Goal: Information Seeking & Learning: Learn about a topic

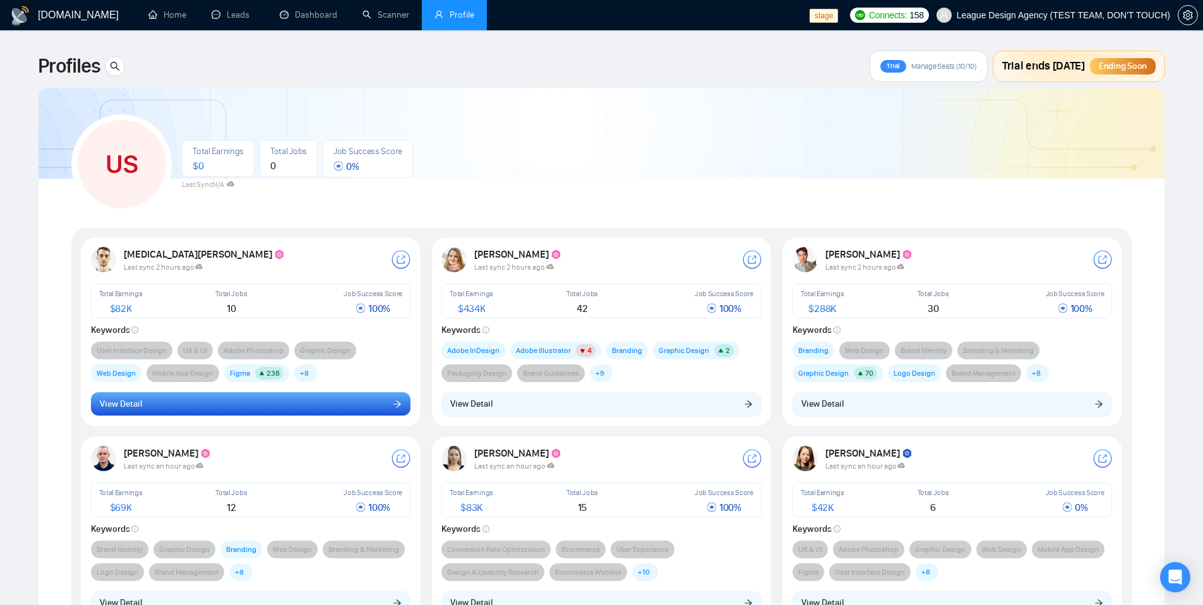
scroll to position [78, 0]
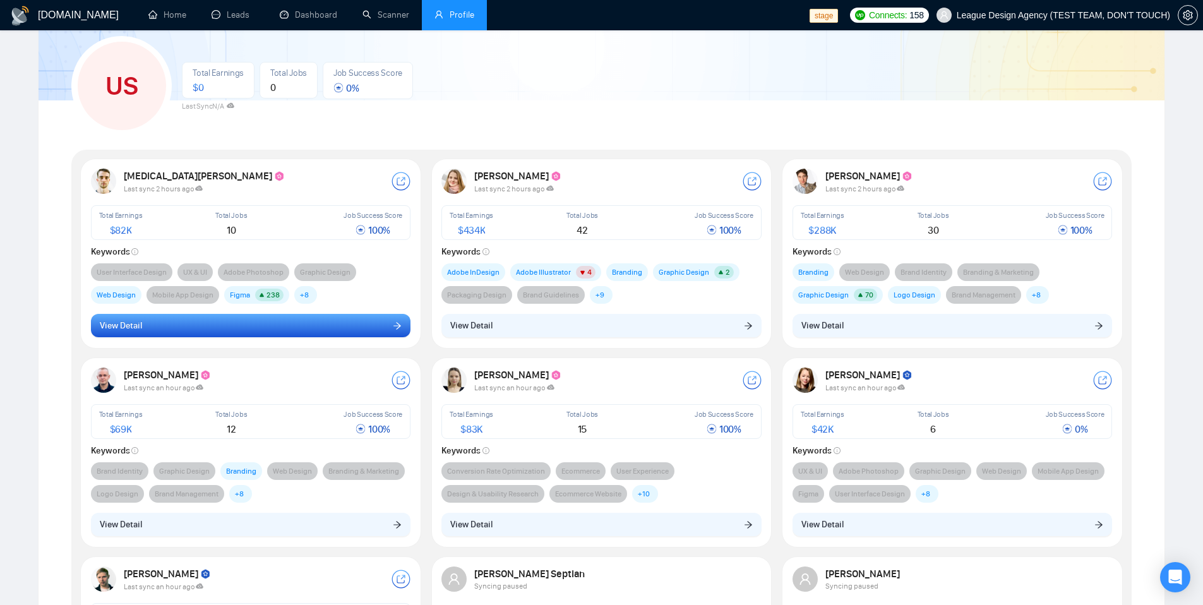
click at [280, 330] on button "View Detail" at bounding box center [251, 326] width 320 height 24
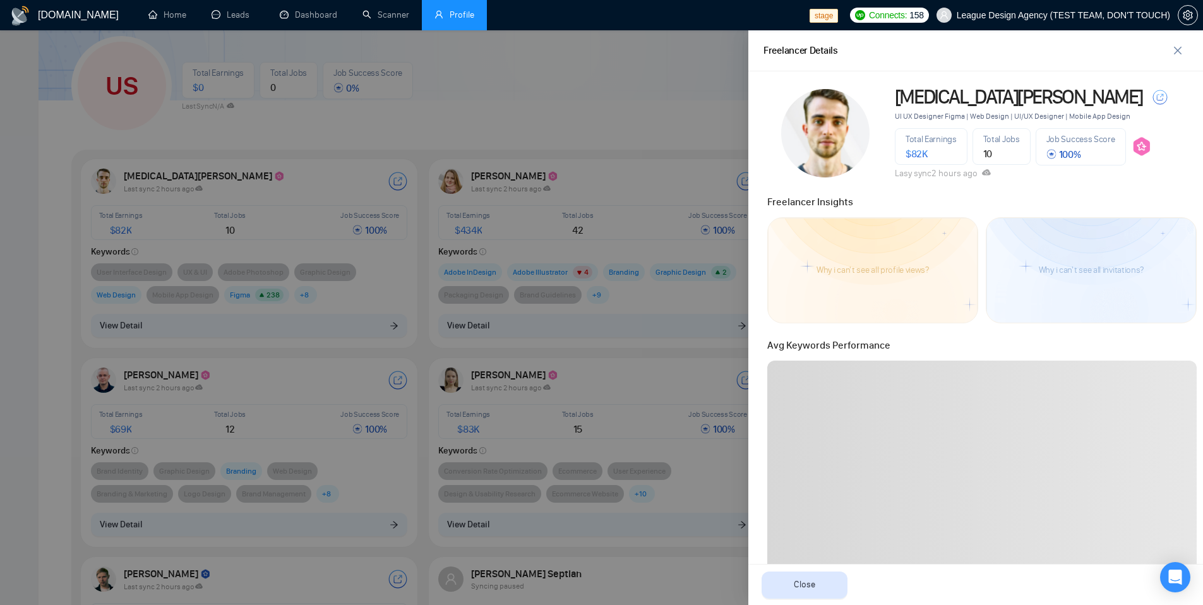
click at [989, 189] on div "Freelancer Insights" at bounding box center [981, 199] width 437 height 22
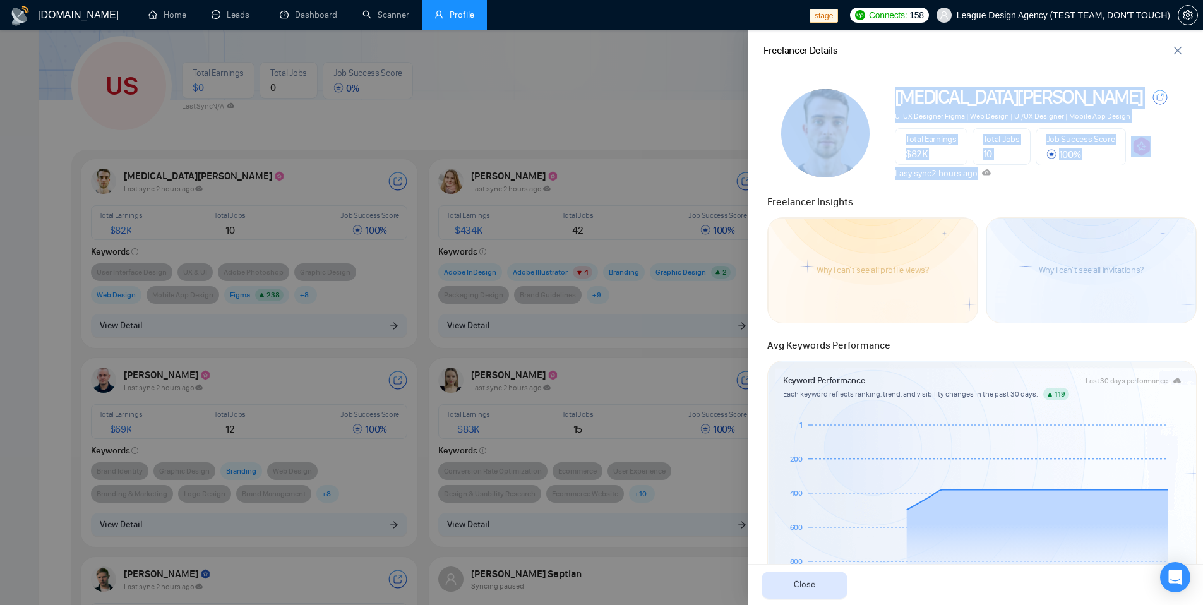
drag, startPoint x: 997, startPoint y: 175, endPoint x: 885, endPoint y: 174, distance: 112.4
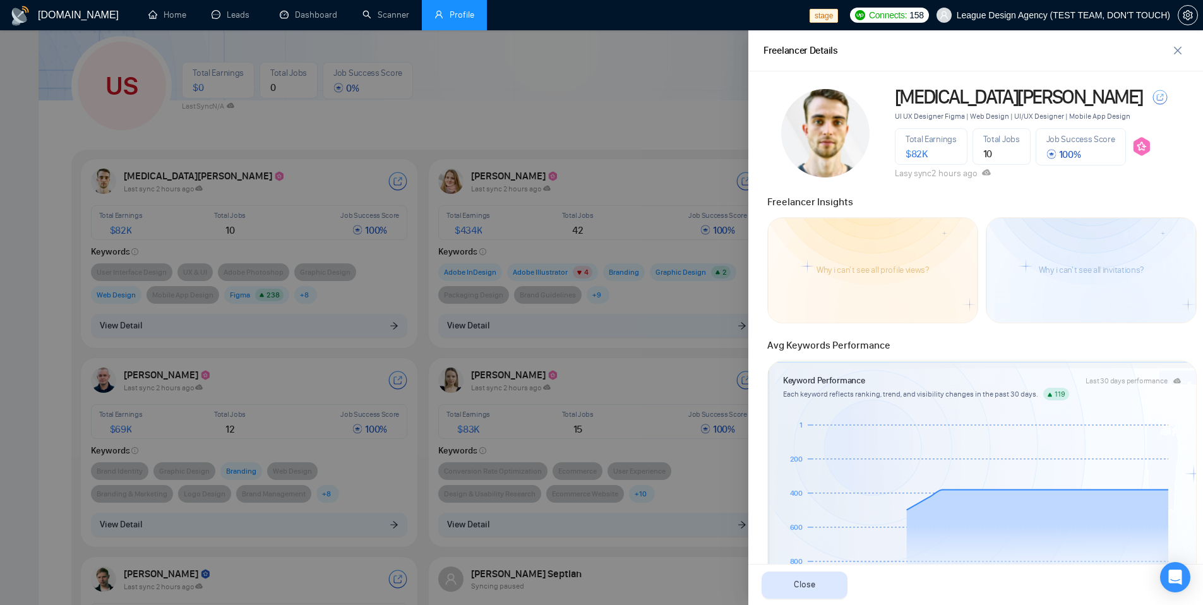
click at [947, 192] on div "Freelancer Insights" at bounding box center [981, 199] width 437 height 22
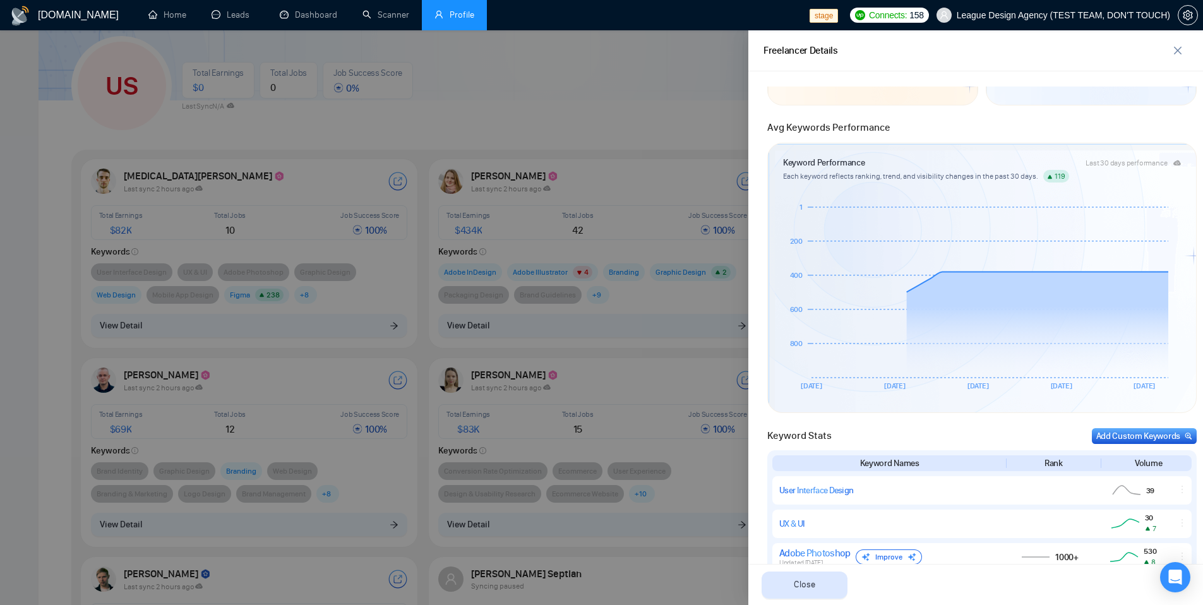
scroll to position [0, 0]
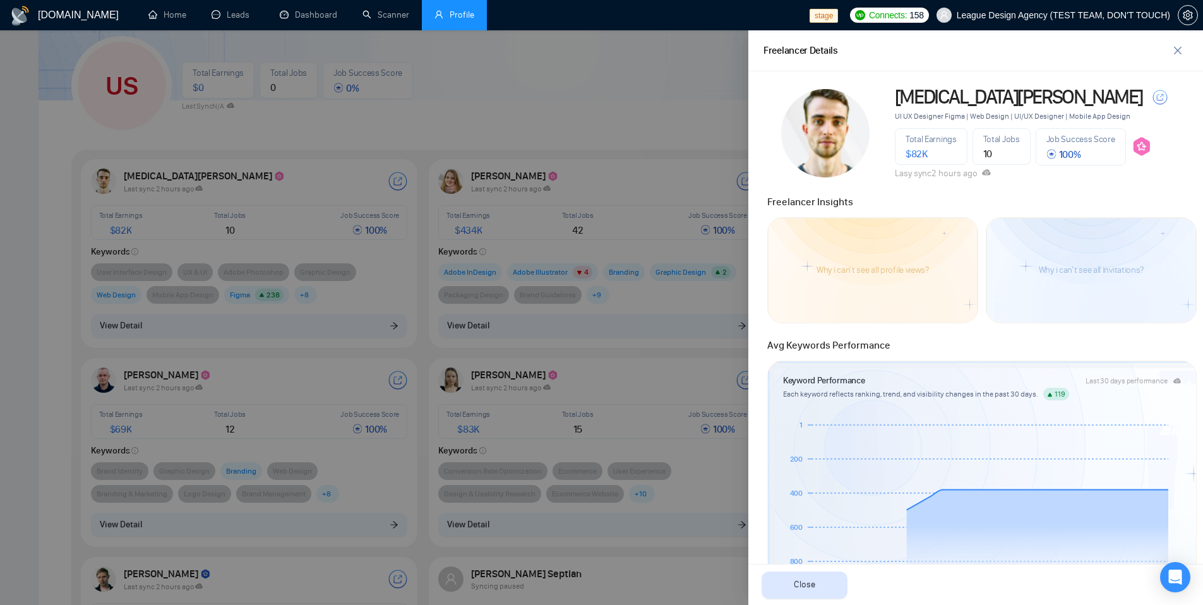
click at [603, 111] on div at bounding box center [601, 317] width 1203 height 575
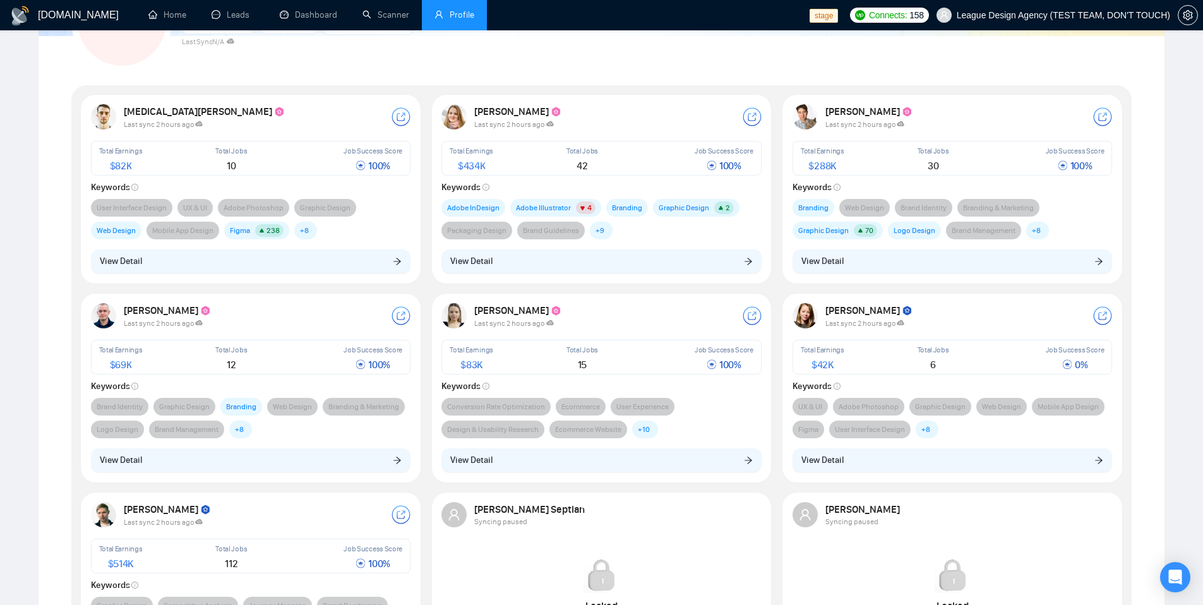
scroll to position [182, 0]
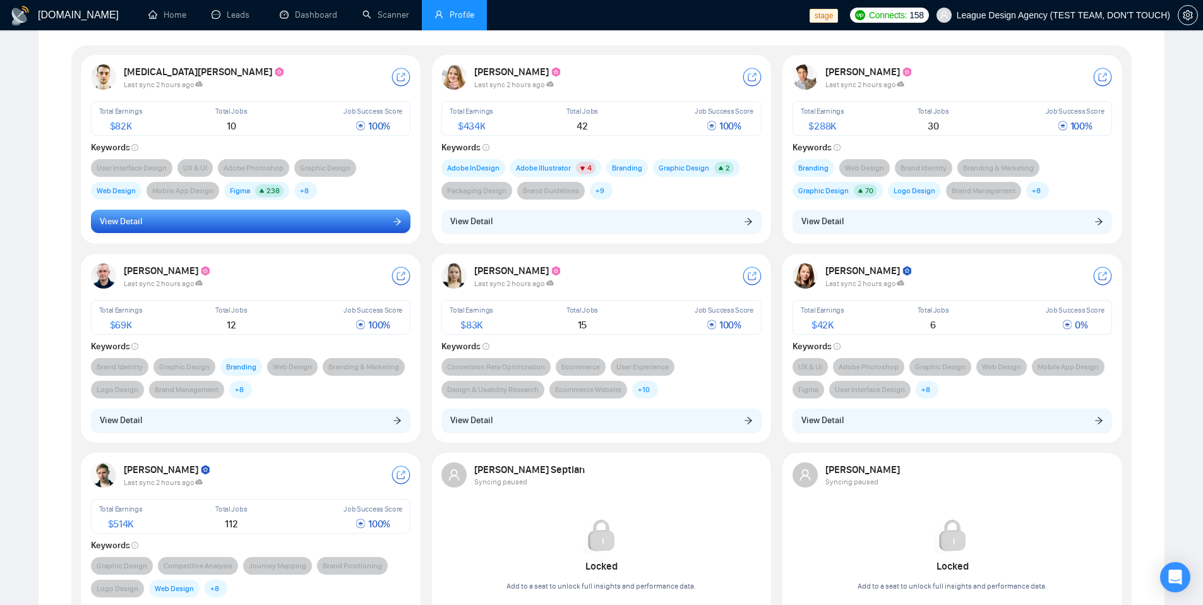
click at [277, 224] on button "View Detail" at bounding box center [251, 222] width 320 height 24
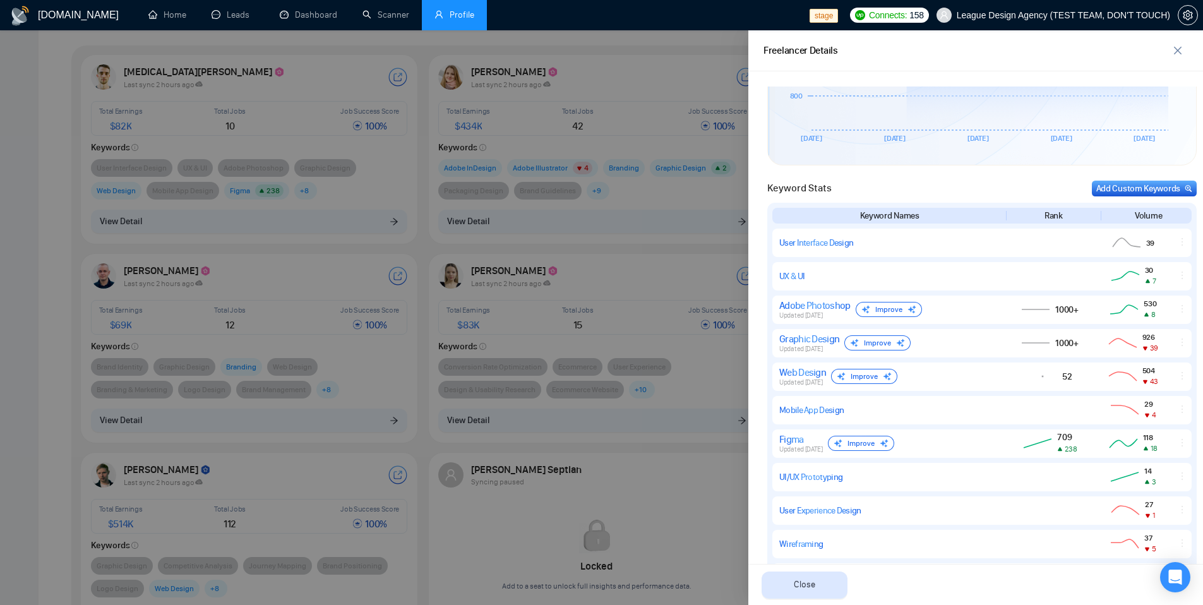
scroll to position [825, 0]
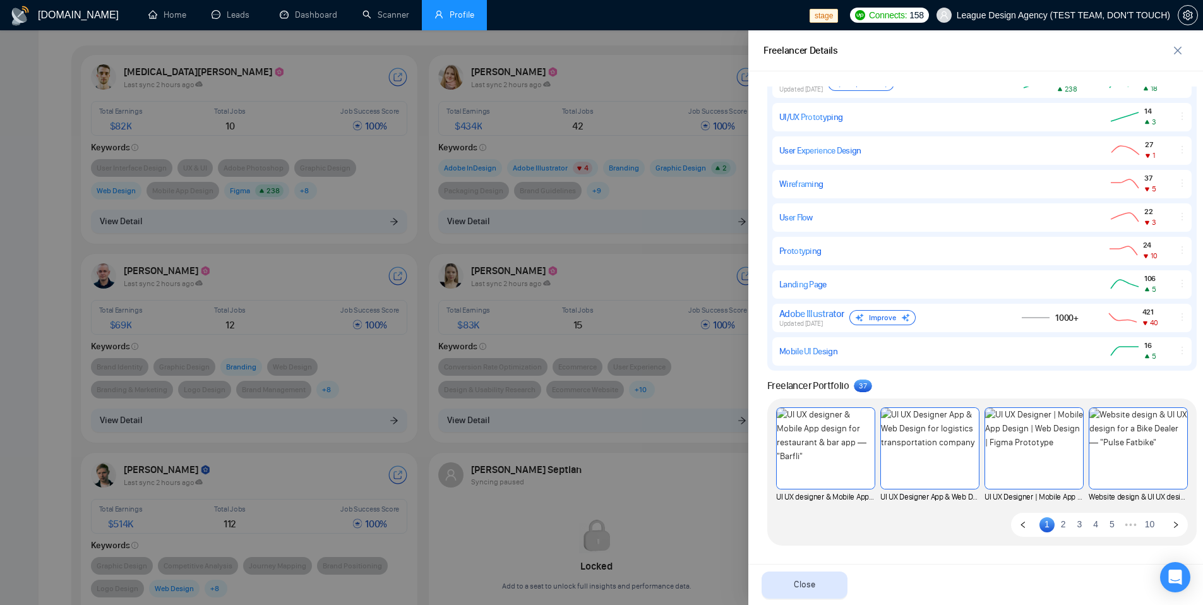
click at [1141, 523] on link "10" at bounding box center [1150, 524] width 18 height 14
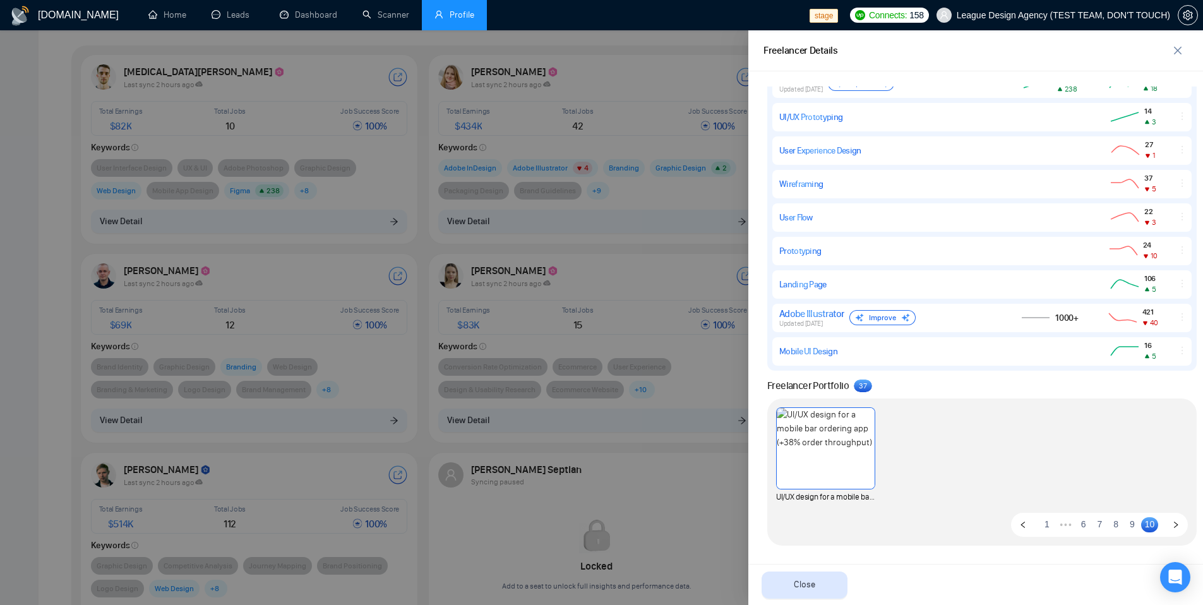
click at [1108, 525] on link "8" at bounding box center [1115, 524] width 15 height 14
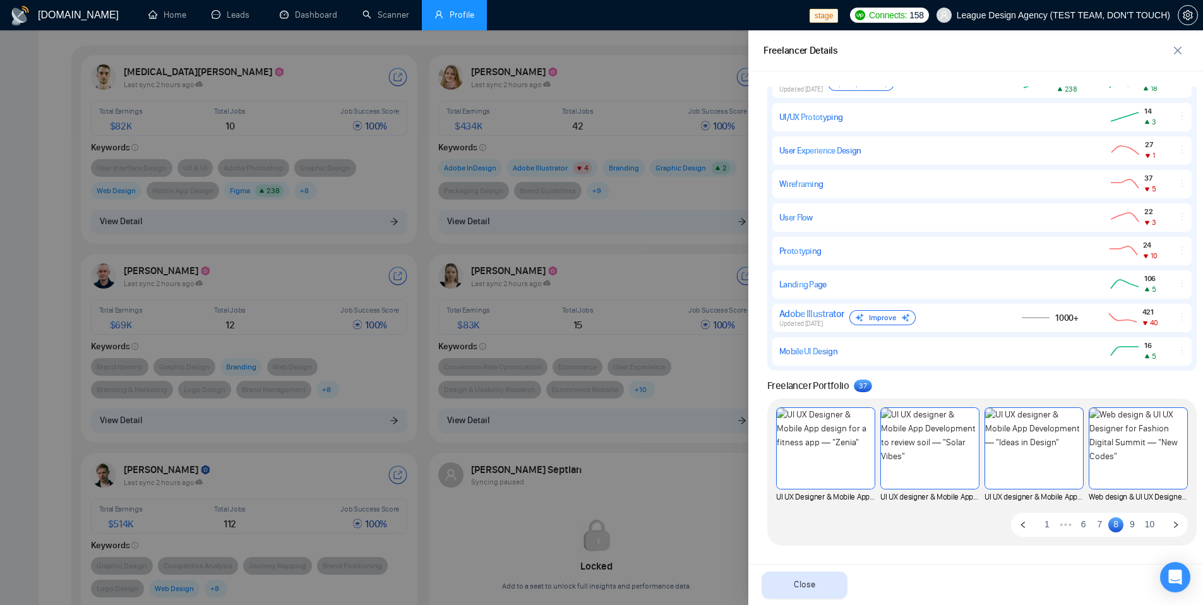
scroll to position [436, 0]
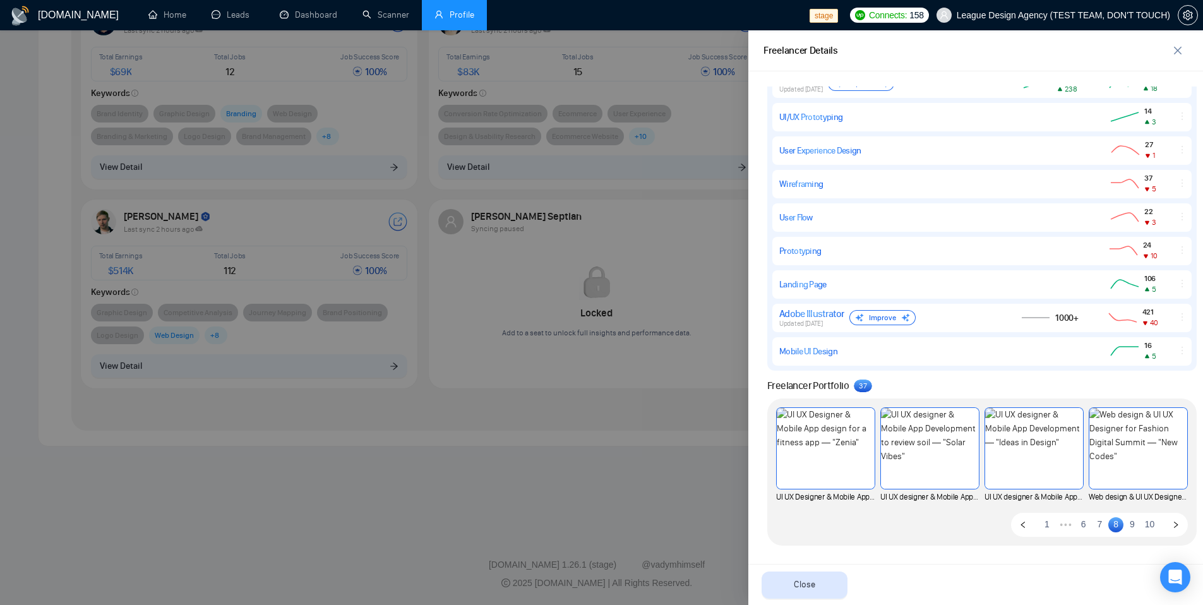
click at [1039, 523] on link "1" at bounding box center [1046, 524] width 15 height 14
click at [1072, 527] on link "3" at bounding box center [1079, 524] width 15 height 14
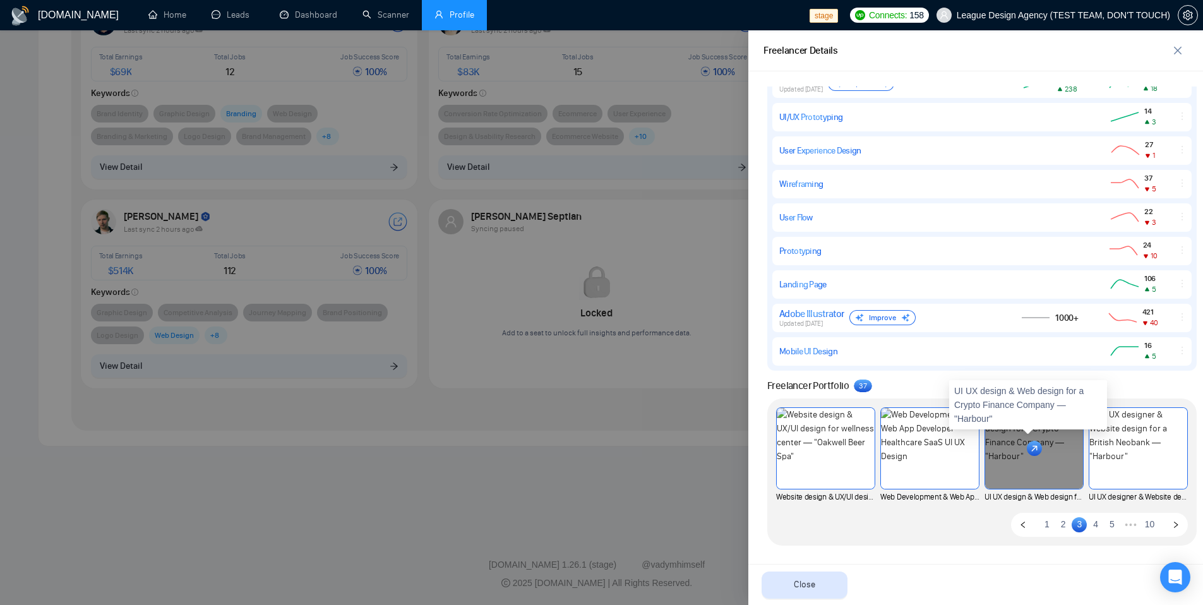
click at [1026, 463] on div at bounding box center [1034, 448] width 98 height 81
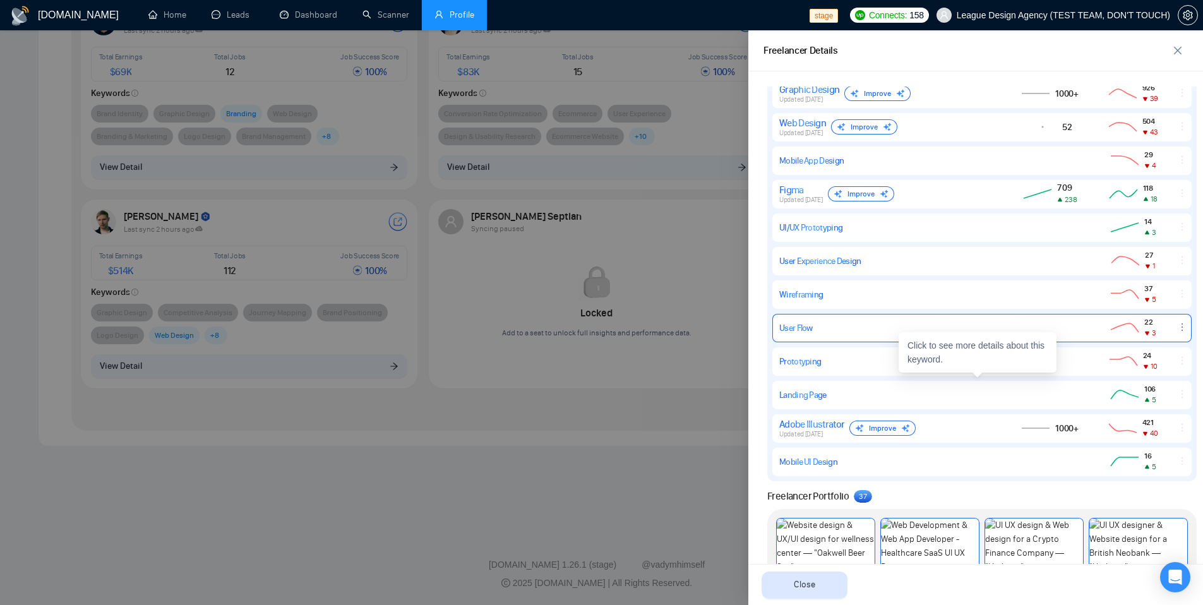
scroll to position [800, 0]
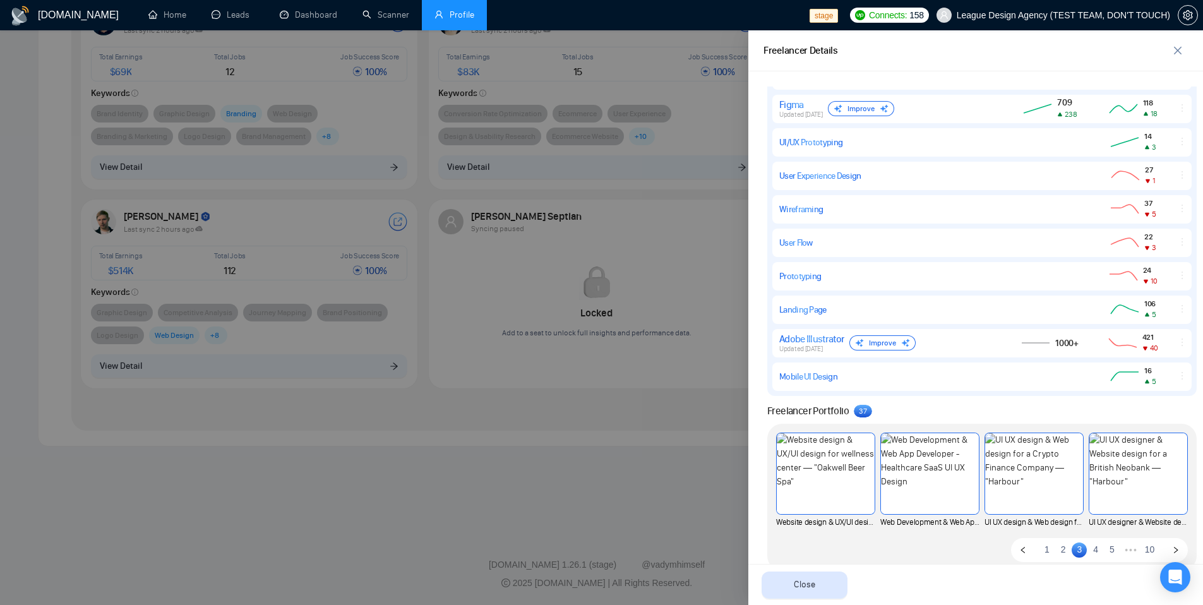
click at [554, 491] on div at bounding box center [601, 317] width 1203 height 575
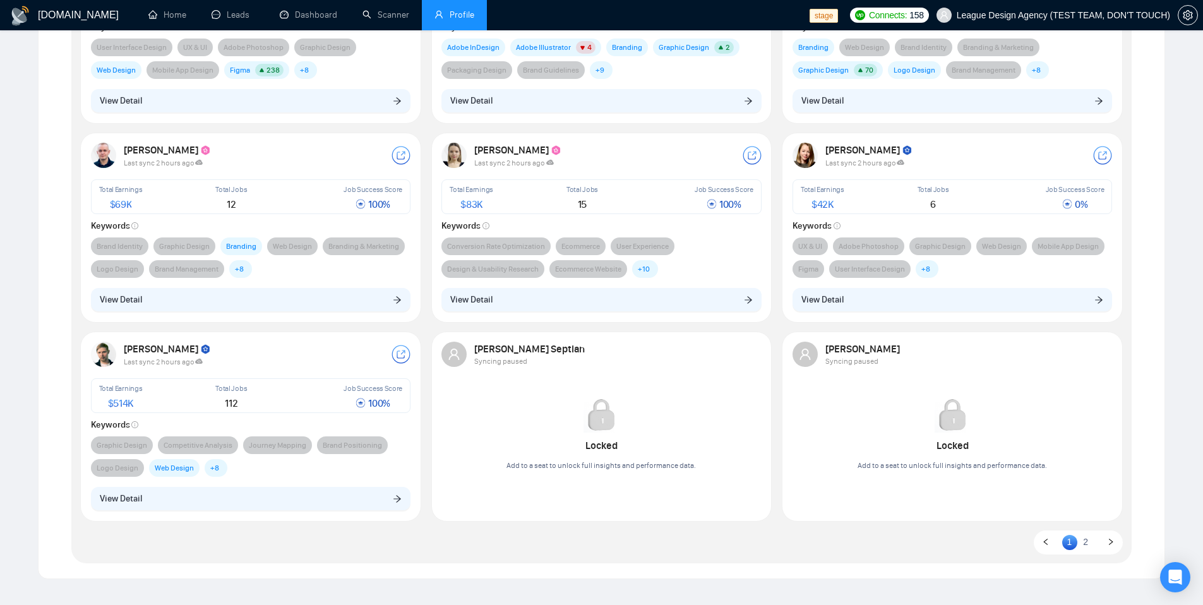
scroll to position [343, 0]
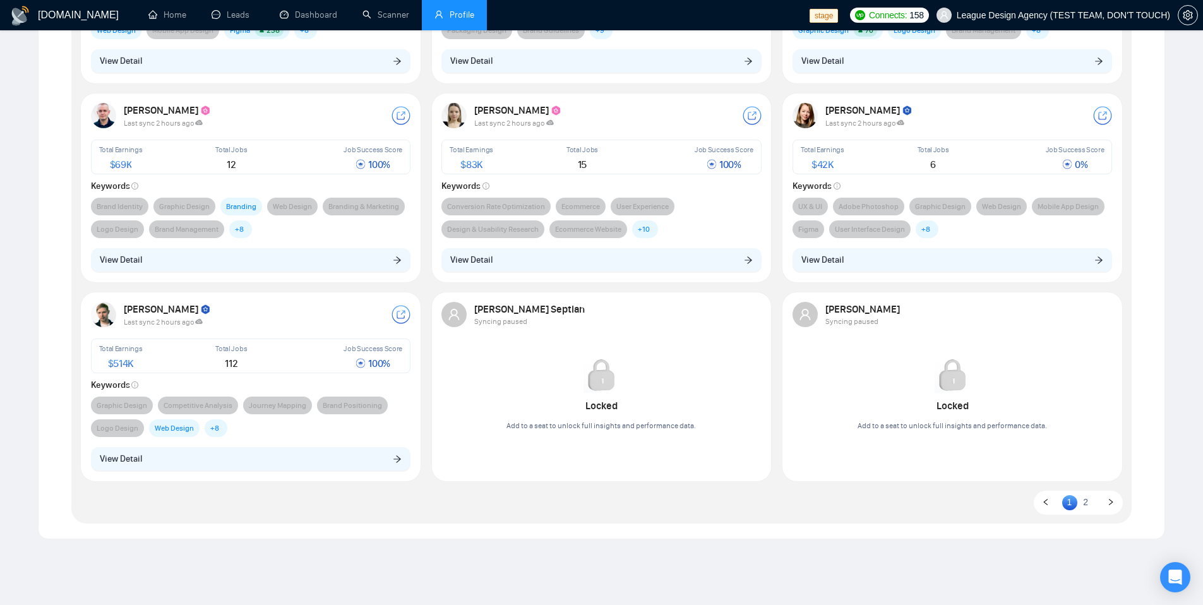
click at [1082, 499] on link "2" at bounding box center [1085, 502] width 15 height 14
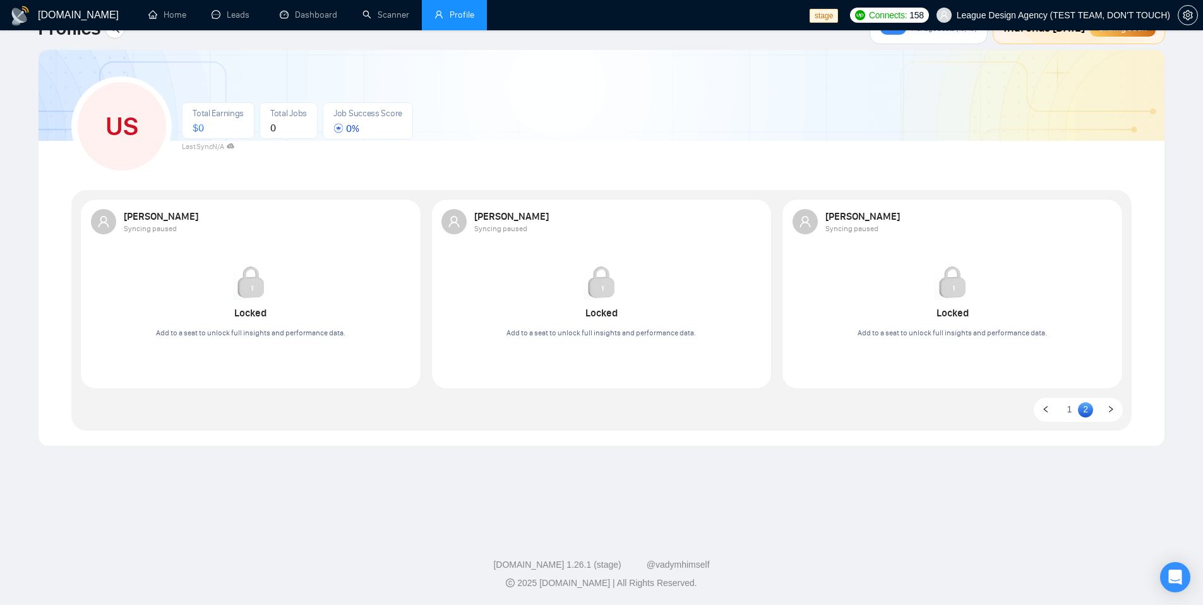
scroll to position [0, 0]
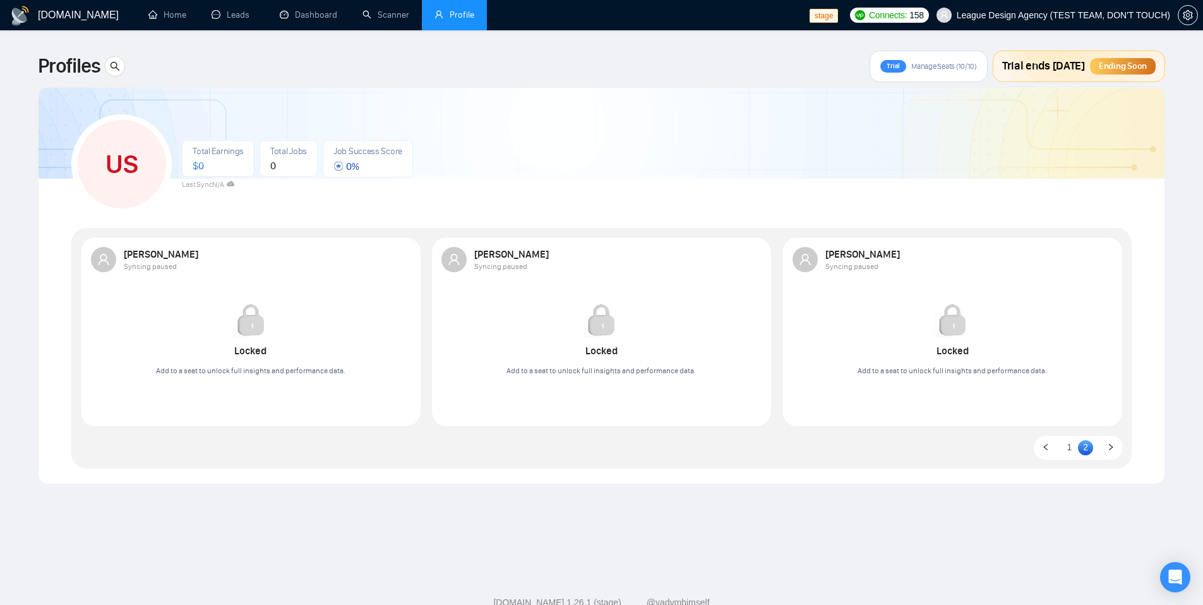
click at [1075, 440] on link "1" at bounding box center [1069, 447] width 15 height 14
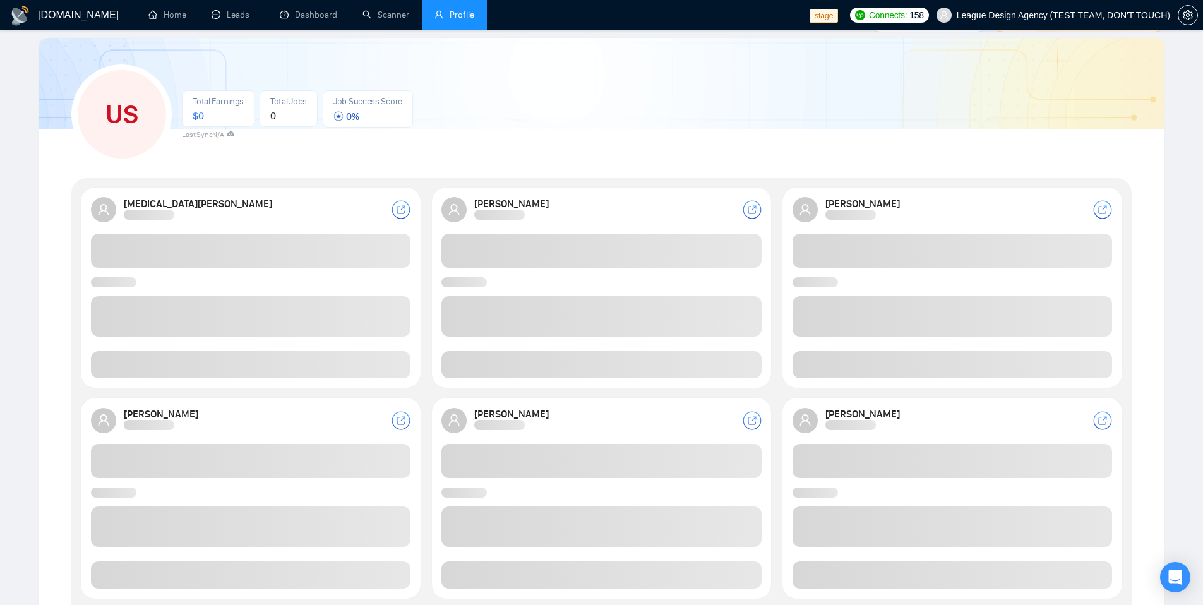
scroll to position [101, 0]
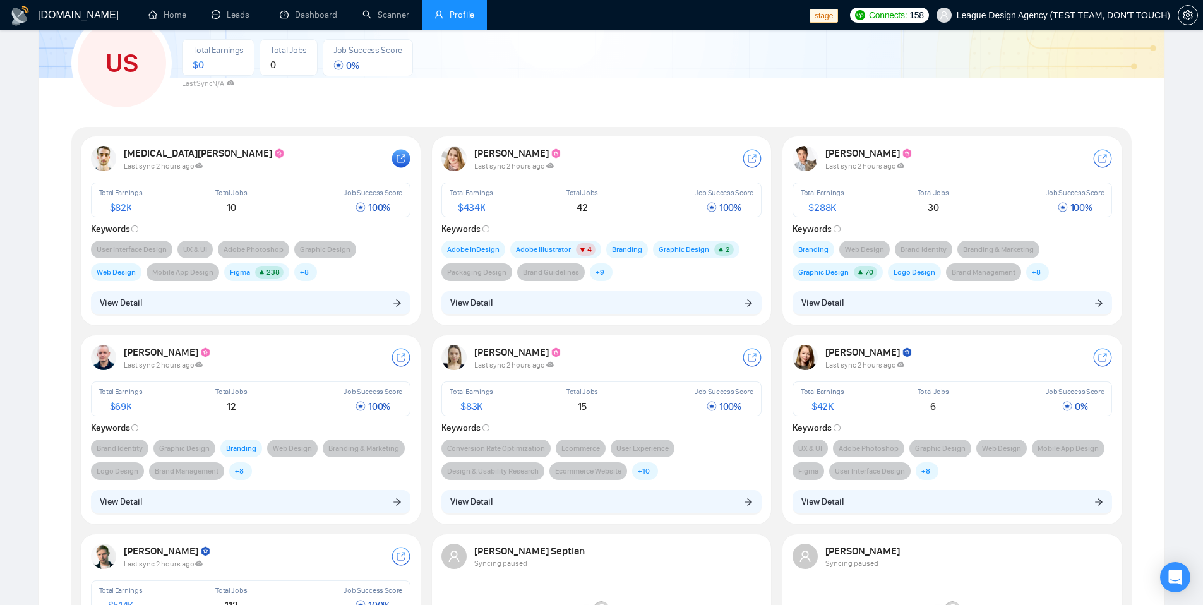
click at [398, 155] on icon at bounding box center [400, 158] width 19 height 19
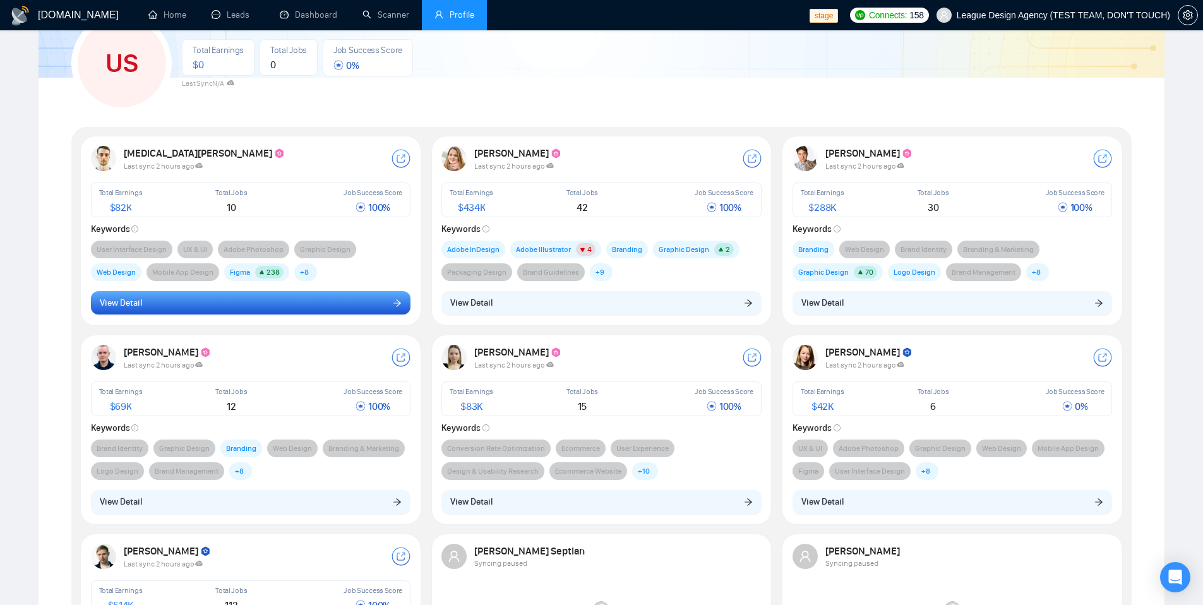
click at [248, 302] on button "View Detail" at bounding box center [251, 303] width 320 height 24
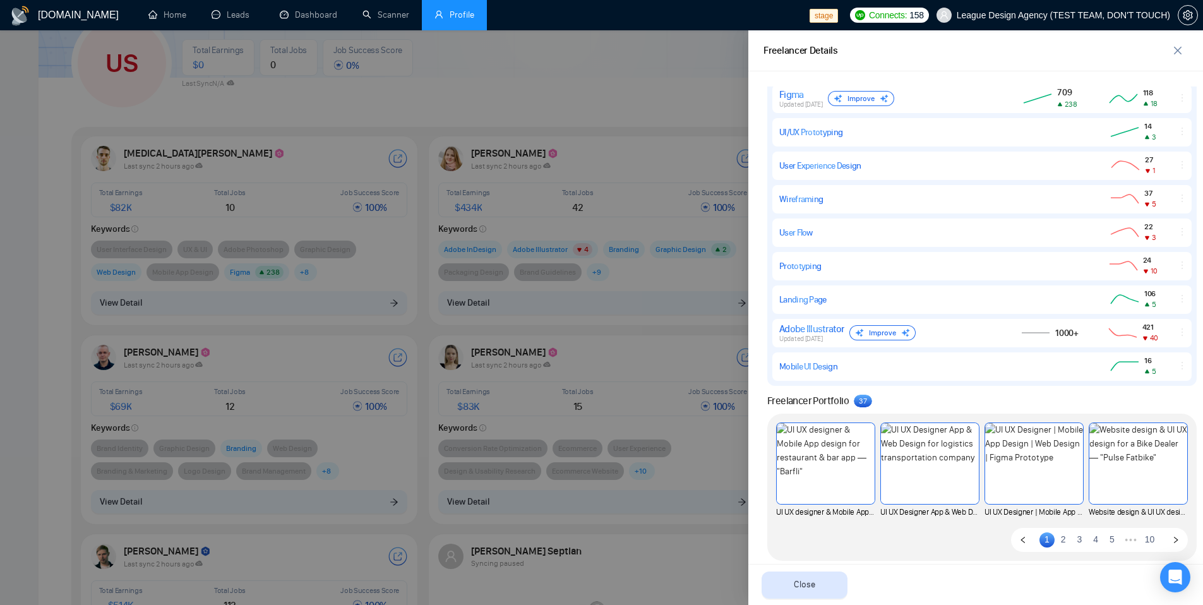
scroll to position [825, 0]
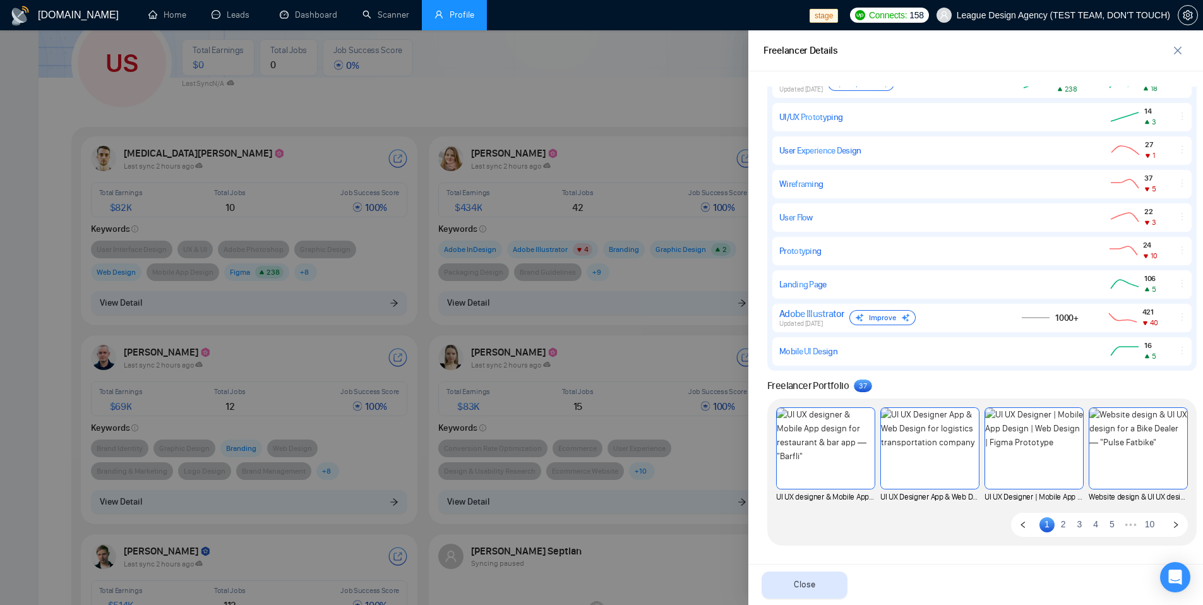
click at [1104, 523] on link "5" at bounding box center [1111, 524] width 15 height 14
click at [1141, 527] on link "10" at bounding box center [1150, 524] width 18 height 14
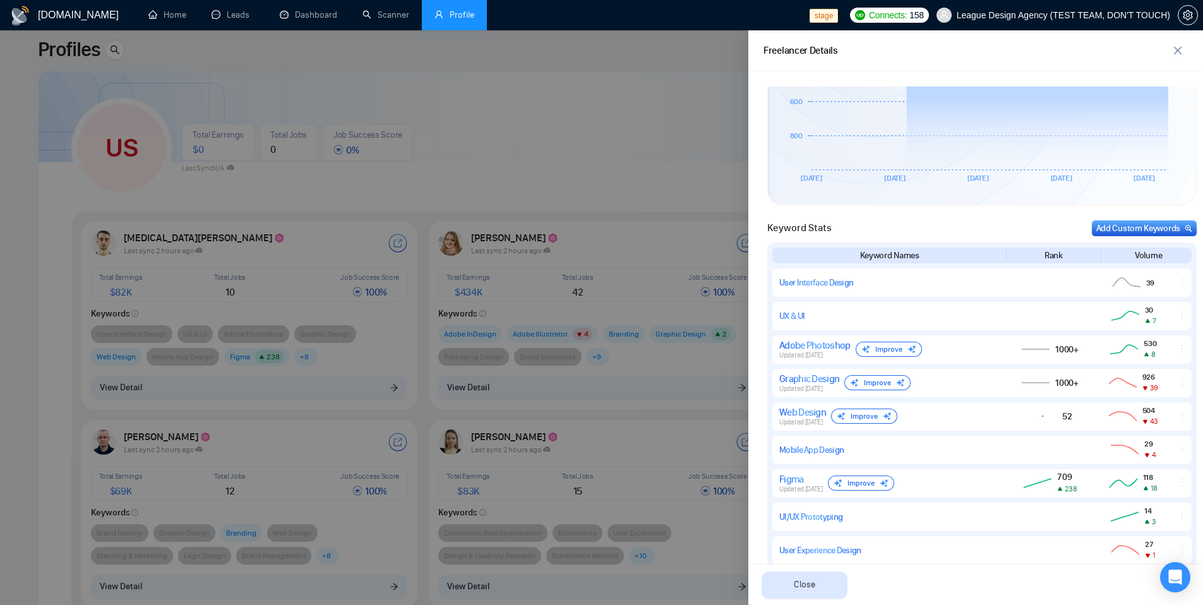
scroll to position [28, 0]
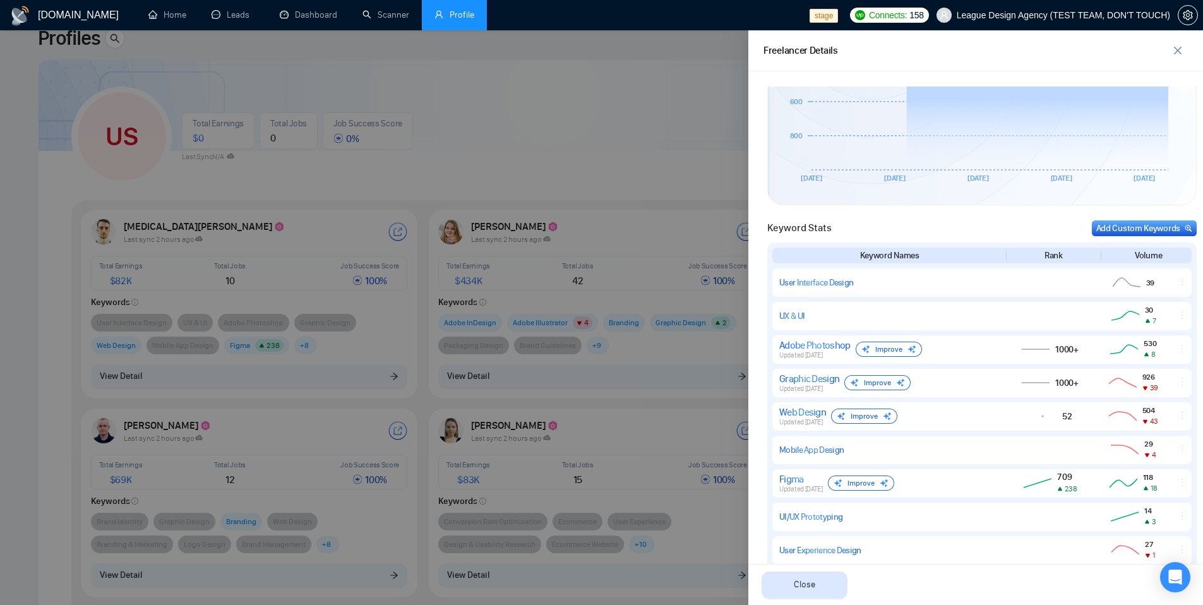
click at [626, 152] on div at bounding box center [601, 317] width 1203 height 575
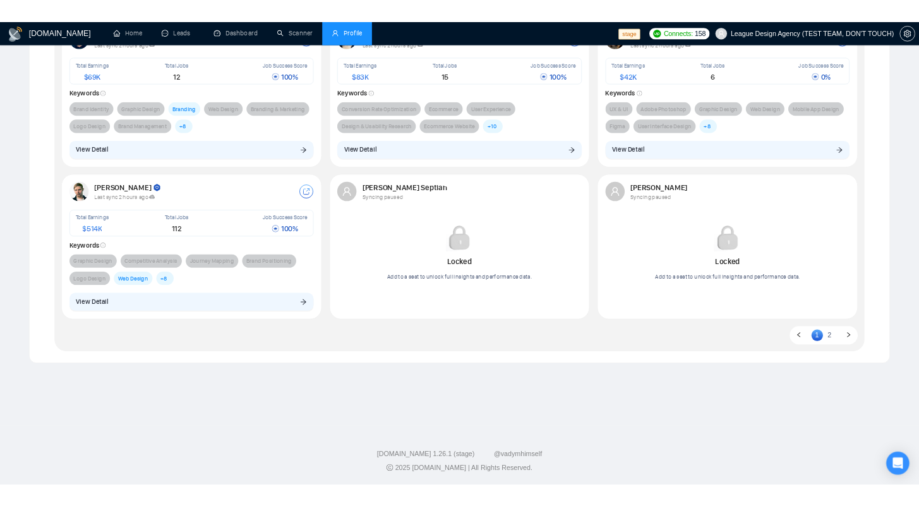
scroll to position [0, 0]
